Goal: Check status: Check status

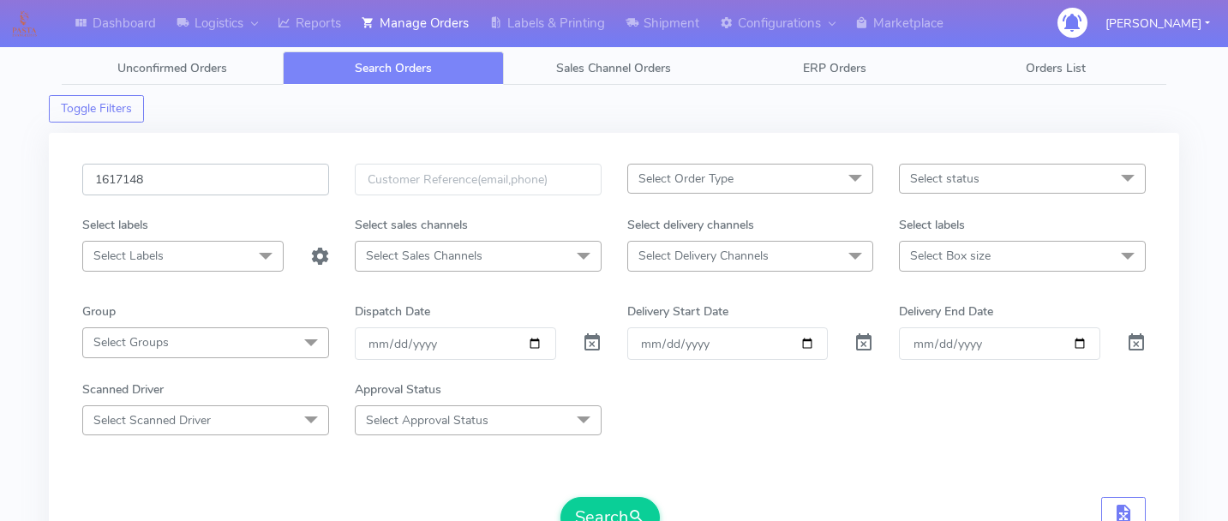
click at [207, 184] on input "1617148" at bounding box center [205, 180] width 247 height 32
paste input "1617199"
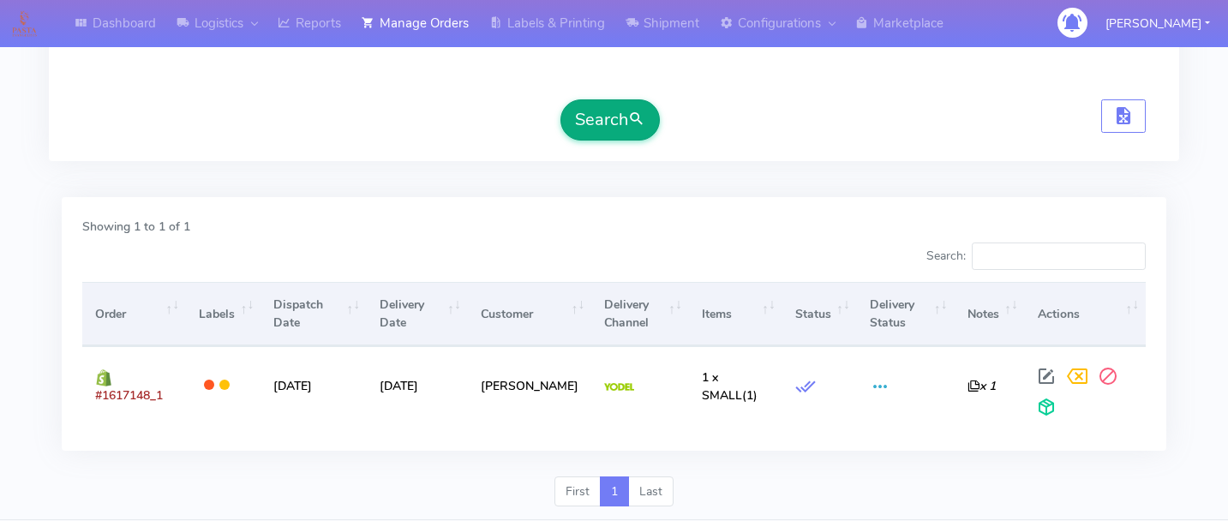
type input "1617199"
click at [622, 118] on button "Search" at bounding box center [610, 119] width 99 height 41
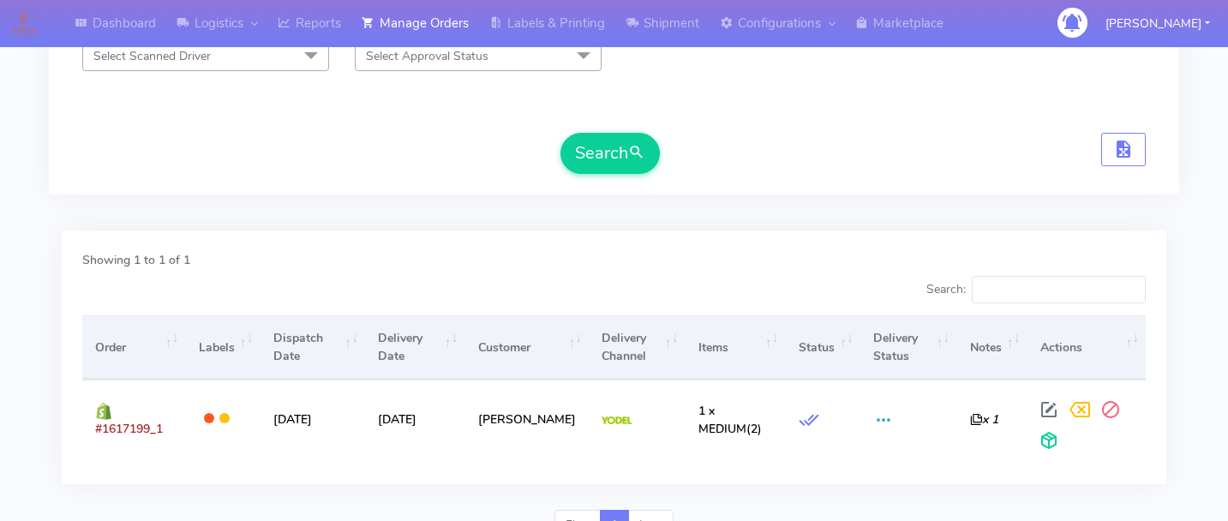
scroll to position [398, 0]
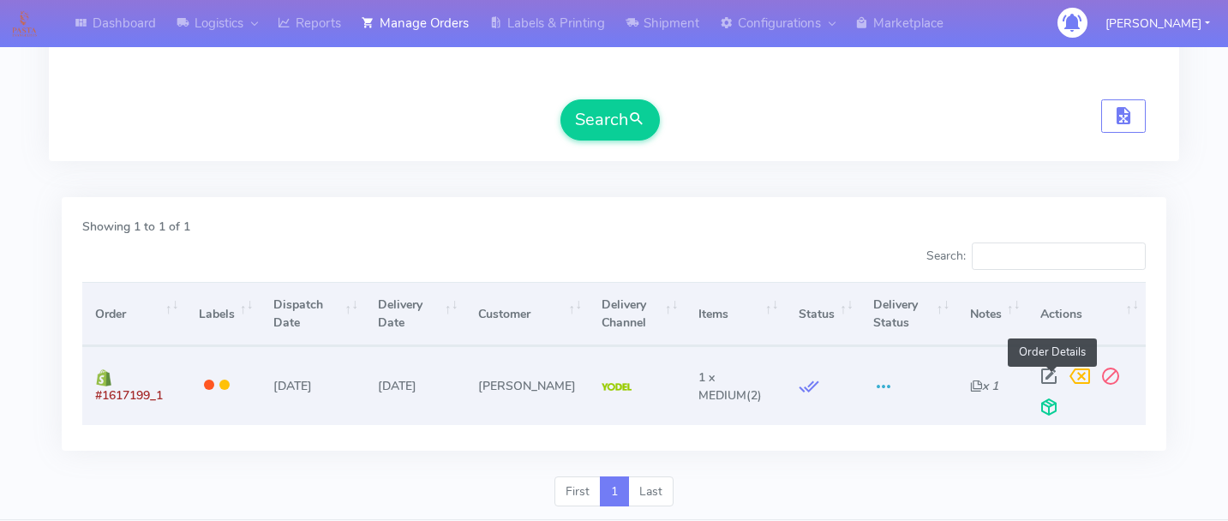
click at [1047, 373] on span at bounding box center [1049, 380] width 31 height 16
select select "5"
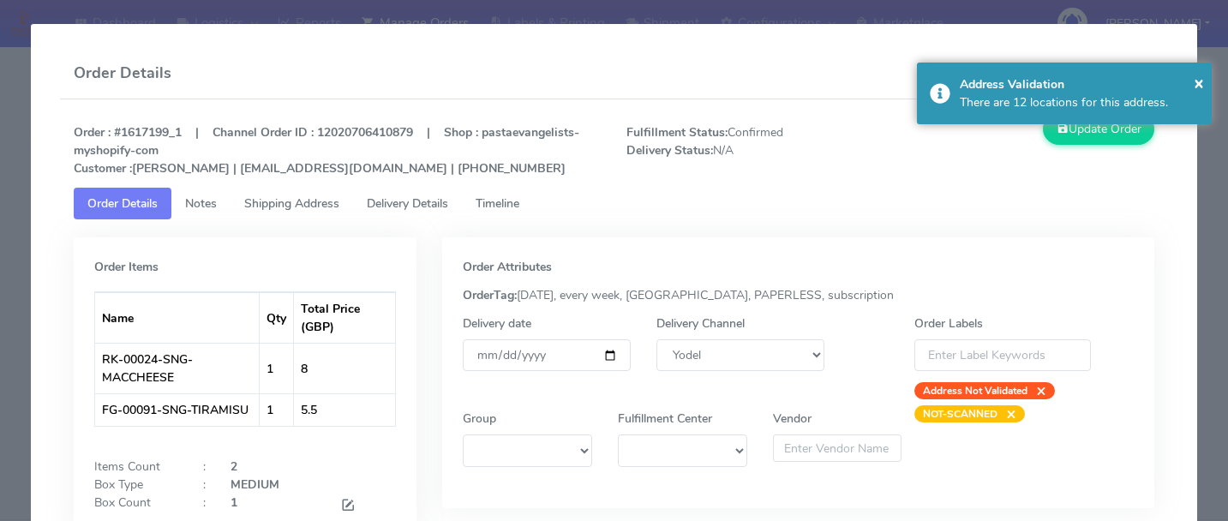
click at [412, 203] on span "Delivery Details" at bounding box center [407, 203] width 81 height 16
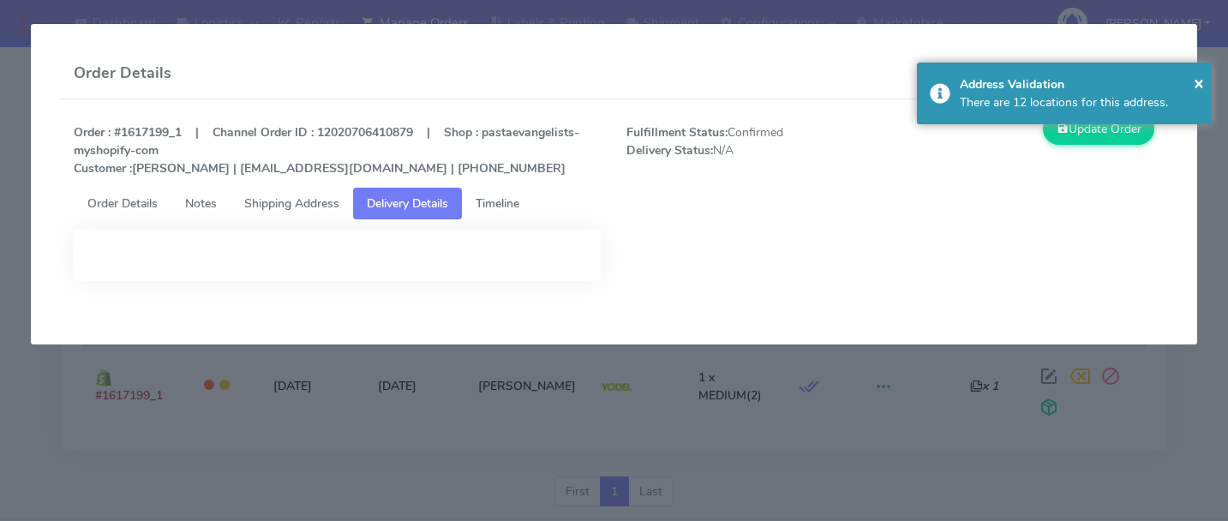
click at [504, 204] on span "Timeline" at bounding box center [498, 203] width 44 height 16
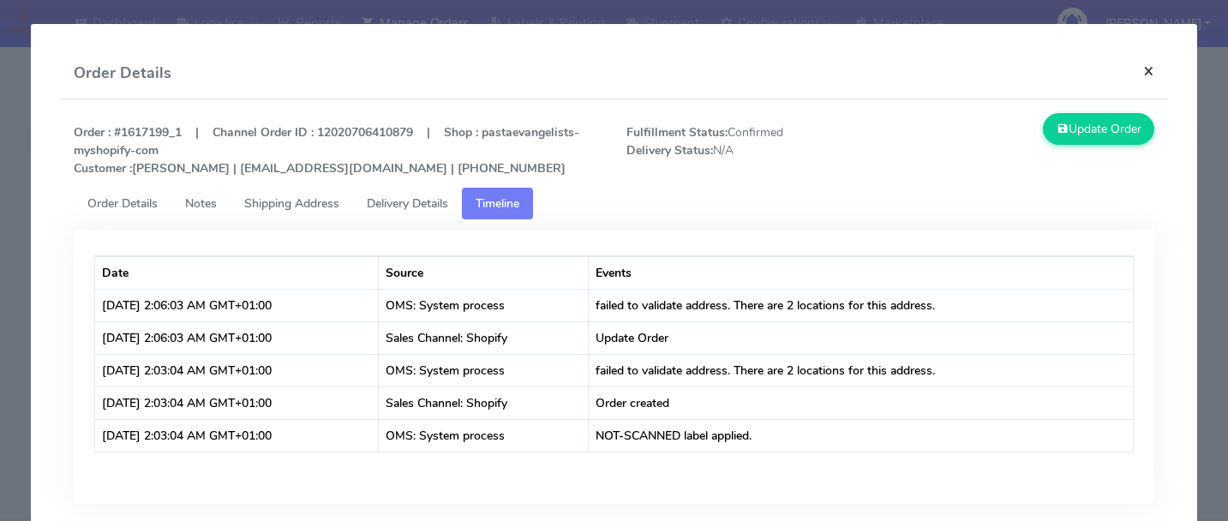
click at [1142, 69] on button "×" at bounding box center [1149, 70] width 39 height 45
